Goal: Transaction & Acquisition: Download file/media

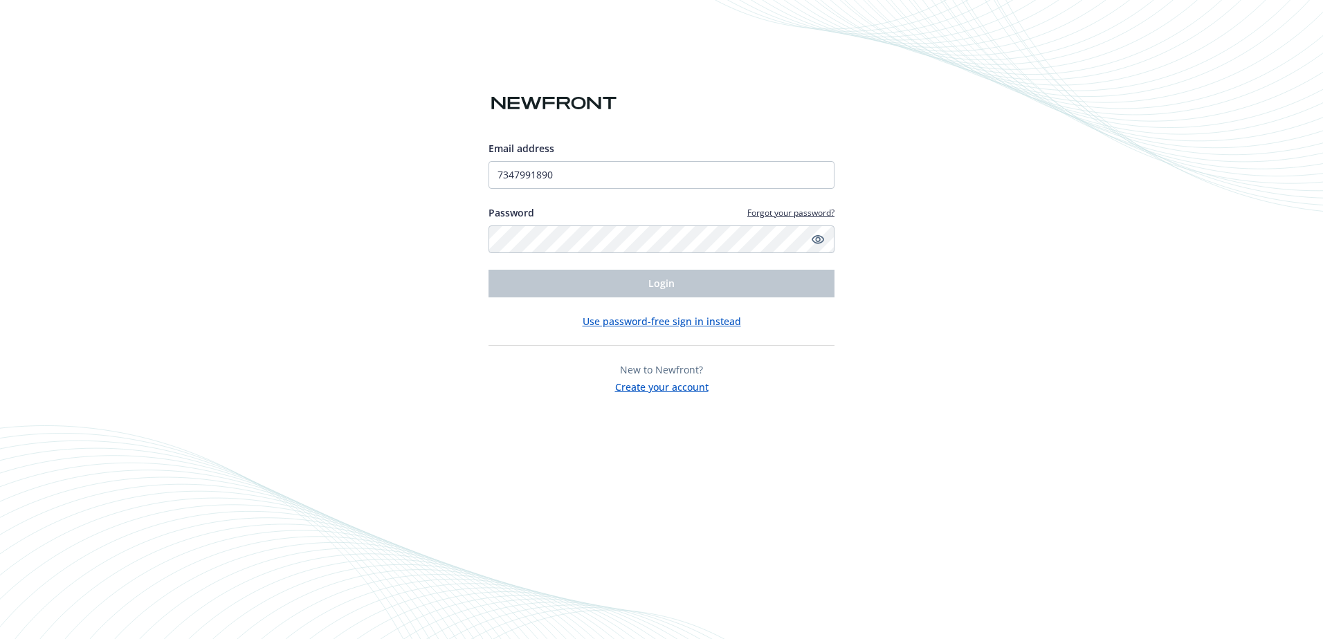
click at [948, 298] on div "Email address 7347991890 Password Forgot your password? Login Use password-free…" at bounding box center [661, 319] width 1323 height 639
drag, startPoint x: 465, startPoint y: 342, endPoint x: 468, endPoint y: 335, distance: 8.1
click at [466, 342] on div "Email address 7347991890 Password Forgot your password? Login Use password-free…" at bounding box center [661, 319] width 1323 height 639
click at [474, 271] on div "Email address 7347991890 Password Forgot your password? Login Use password-free…" at bounding box center [661, 319] width 1323 height 639
click at [563, 173] on input "7347991890" at bounding box center [661, 175] width 346 height 28
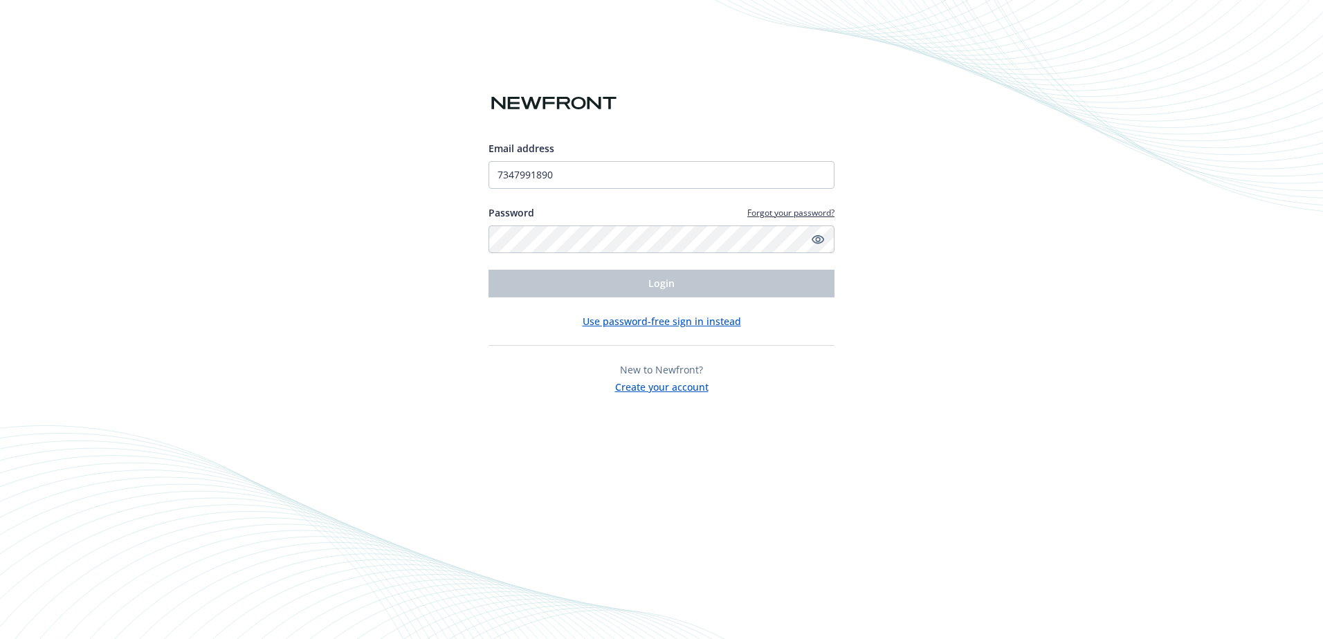
click at [408, 307] on div "Email address 7347991890 Password Forgot your password? Login Use password-free…" at bounding box center [661, 319] width 1323 height 639
drag, startPoint x: 504, startPoint y: 172, endPoint x: 483, endPoint y: 172, distance: 21.4
click at [484, 172] on div "Email address 7347991890 Password Forgot your password? Login Use password-free…" at bounding box center [661, 319] width 1323 height 639
type input "[PERSON_NAME][EMAIL_ADDRESS][PERSON_NAME][PERSON_NAME][DOMAIN_NAME]"
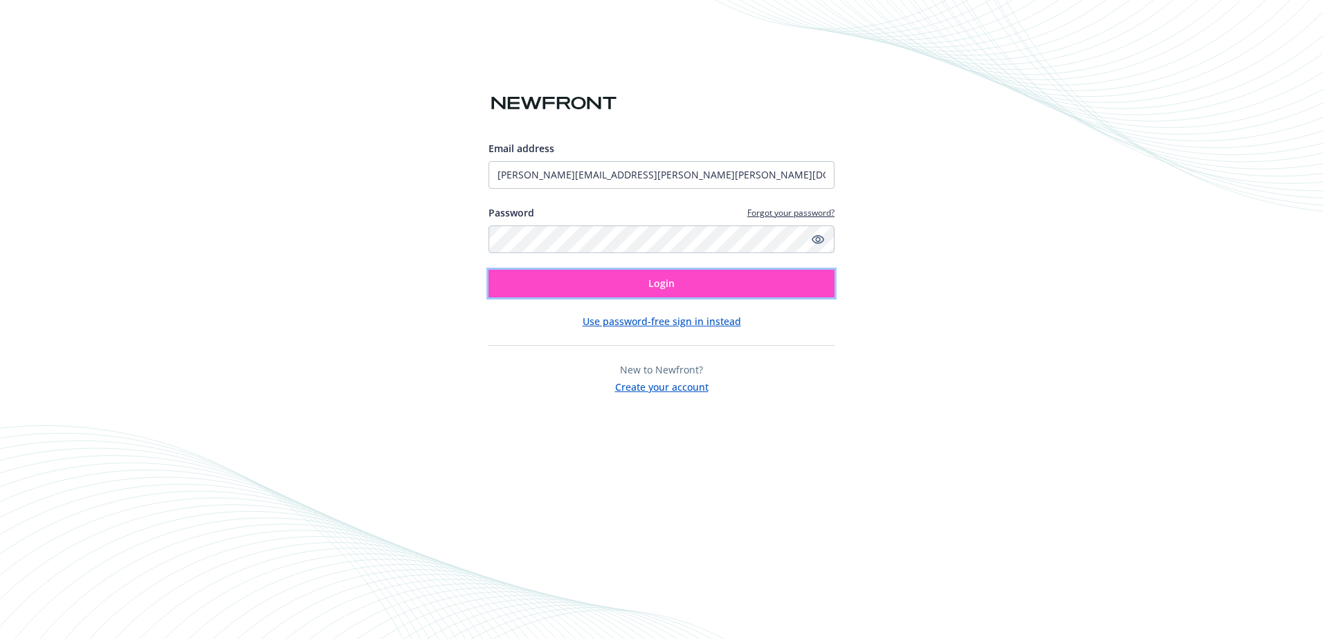
click at [567, 280] on button "Login" at bounding box center [661, 284] width 346 height 28
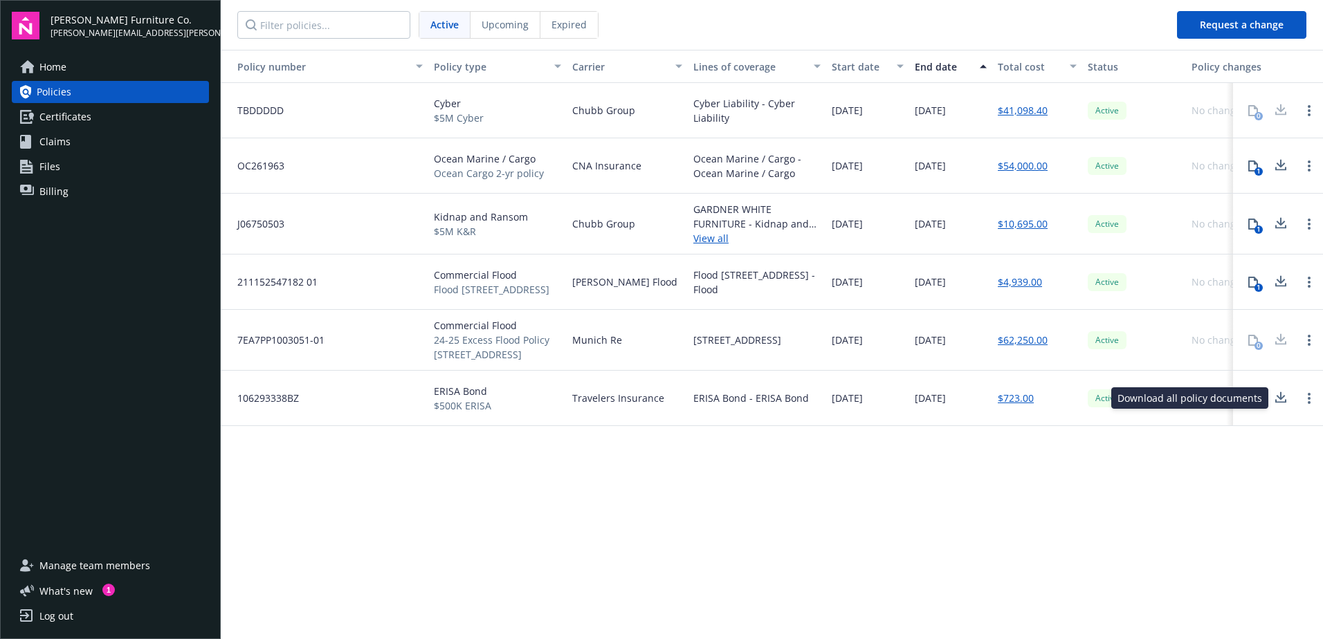
click at [1286, 399] on icon at bounding box center [1280, 398] width 17 height 17
